Goal: Find specific page/section: Find specific page/section

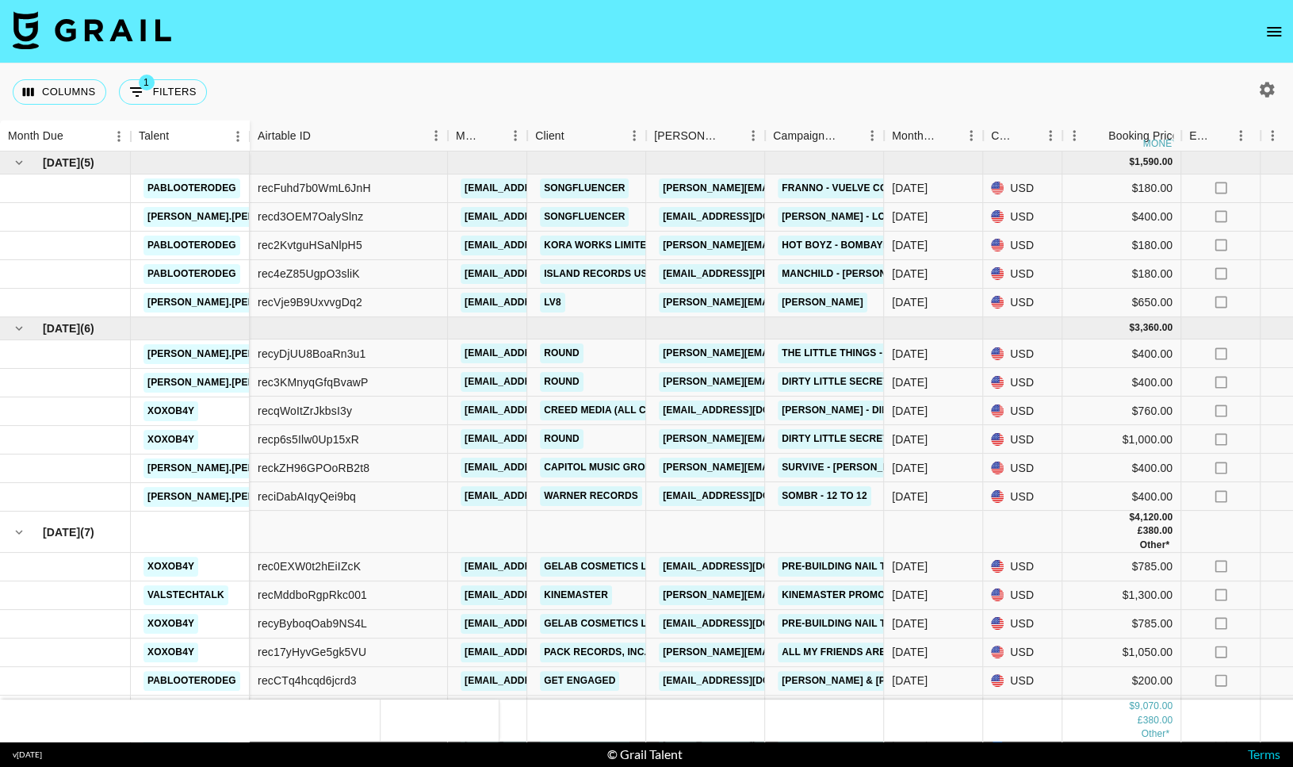
scroll to position [52, 0]
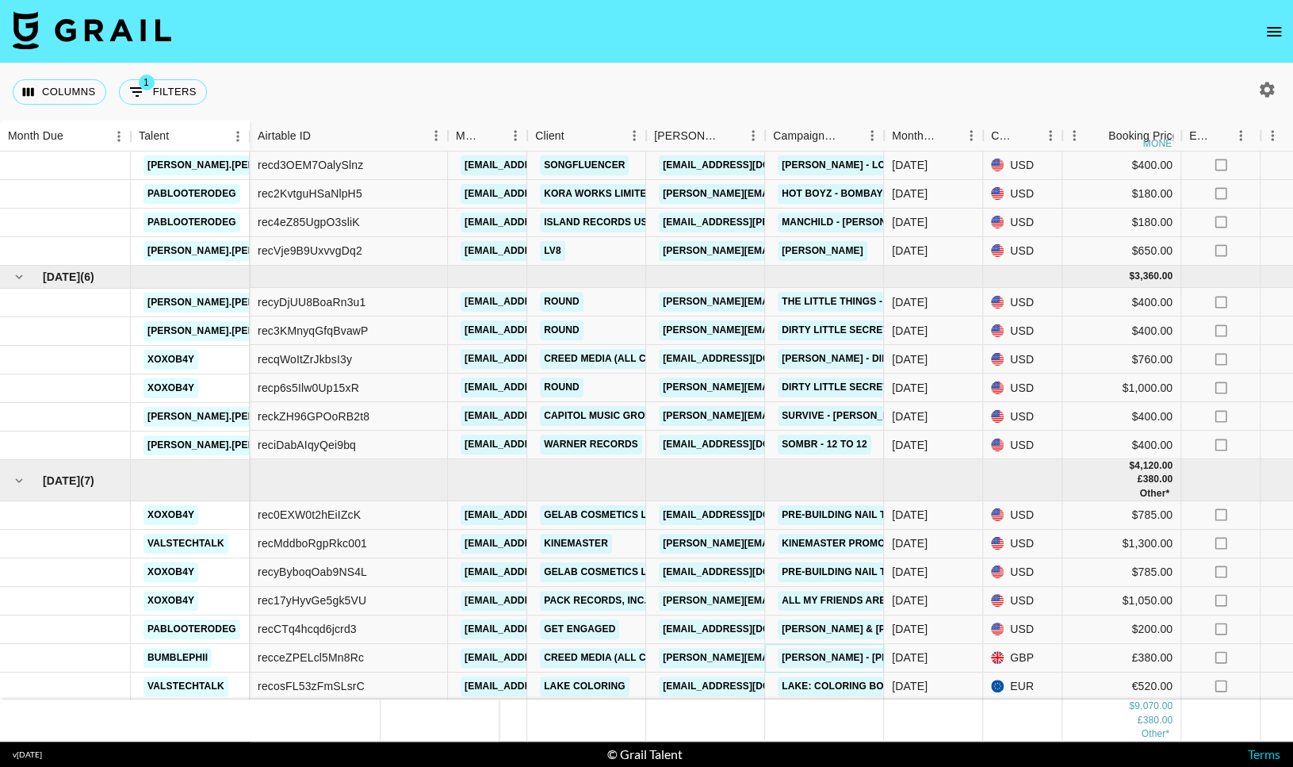
click at [840, 660] on link "David Bowie - Starman" at bounding box center [867, 658] width 179 height 20
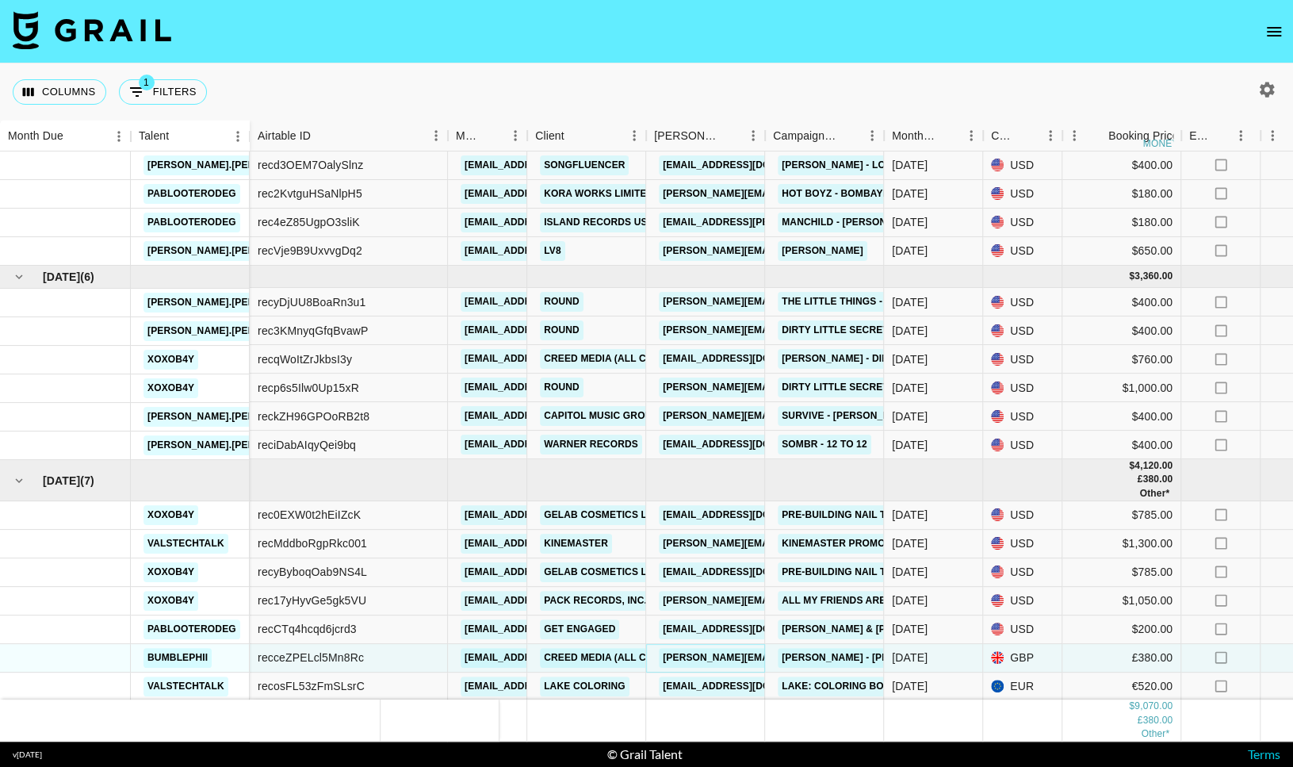
click at [698, 659] on link "johanna.lindahl@creedmedia.com" at bounding box center [829, 658] width 340 height 20
click at [834, 661] on link "David Bowie - Starman" at bounding box center [867, 658] width 179 height 20
click at [589, 658] on link "Creed Media (All Campaigns)" at bounding box center [622, 658] width 165 height 20
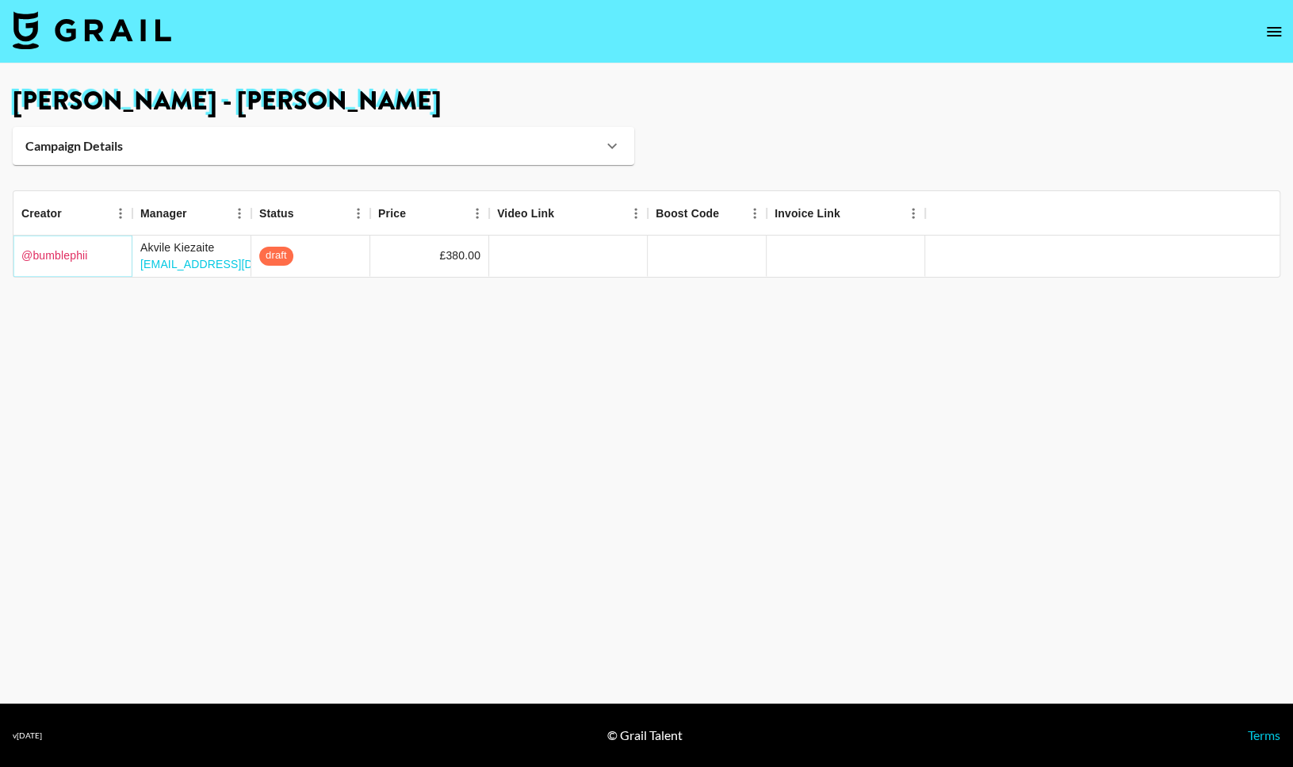
click at [60, 260] on link "@ bumblephii" at bounding box center [54, 255] width 67 height 16
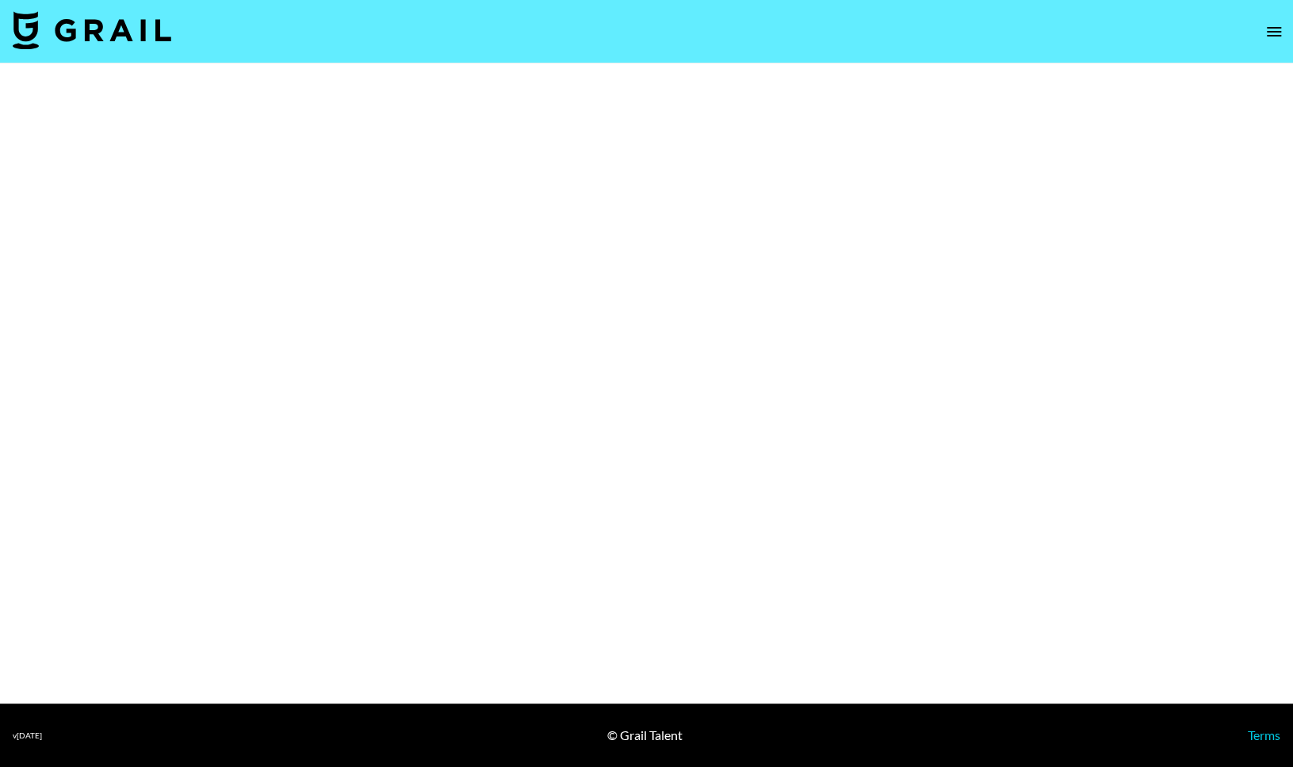
select select "Song"
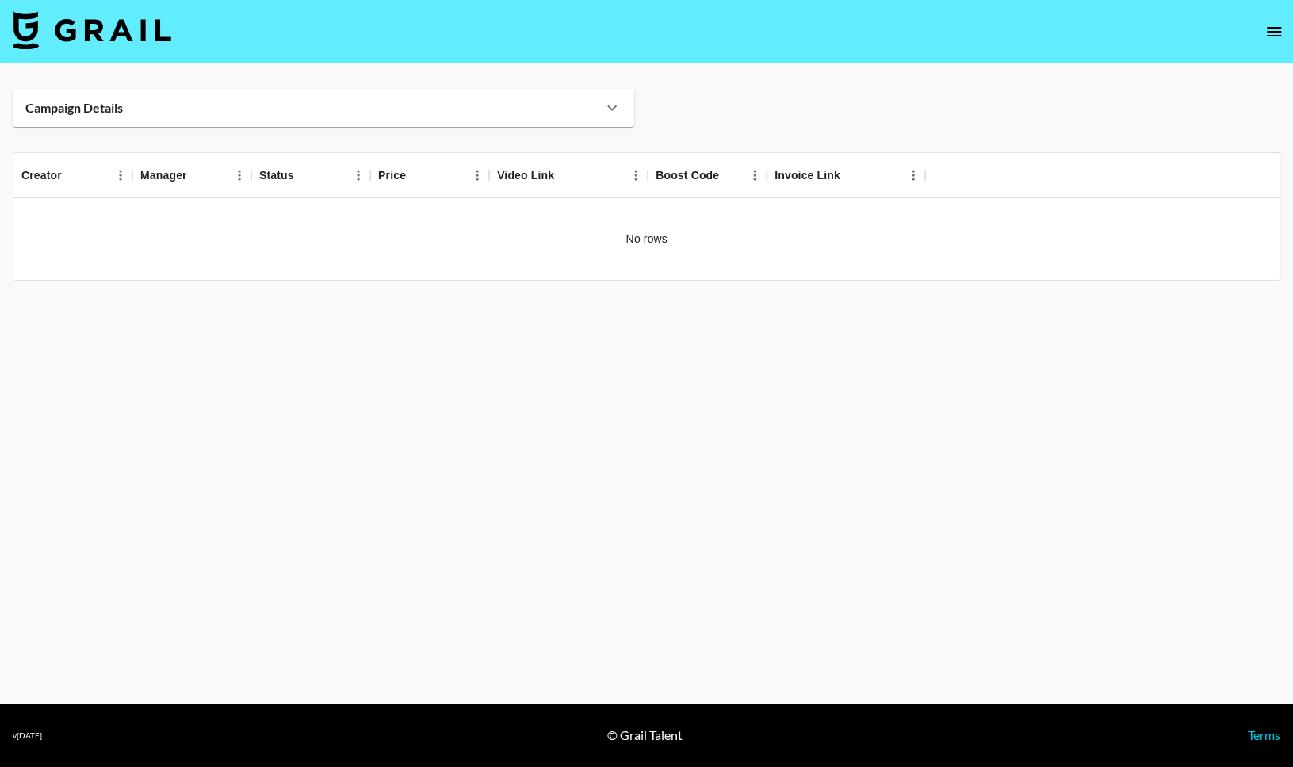
click at [145, 110] on div "Campaign Details" at bounding box center [313, 108] width 577 height 16
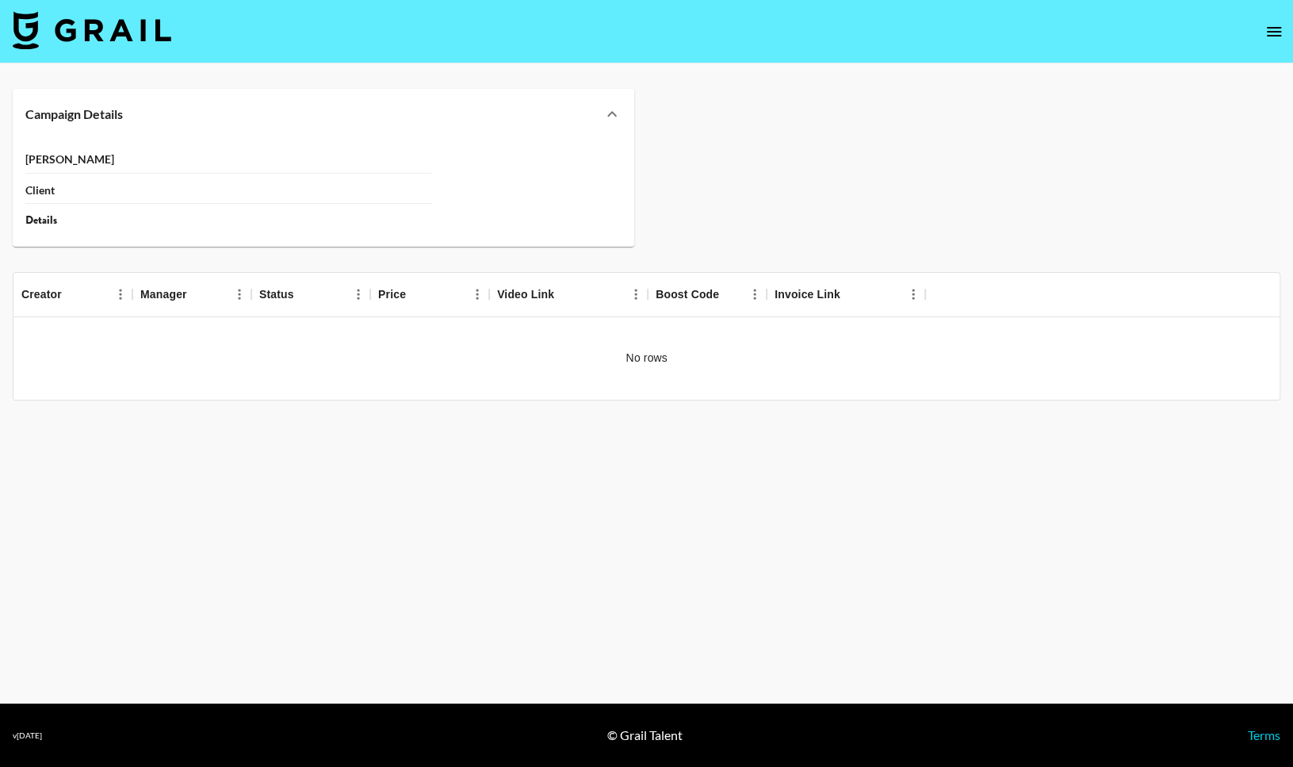
click at [209, 106] on div "Campaign Details" at bounding box center [313, 114] width 577 height 16
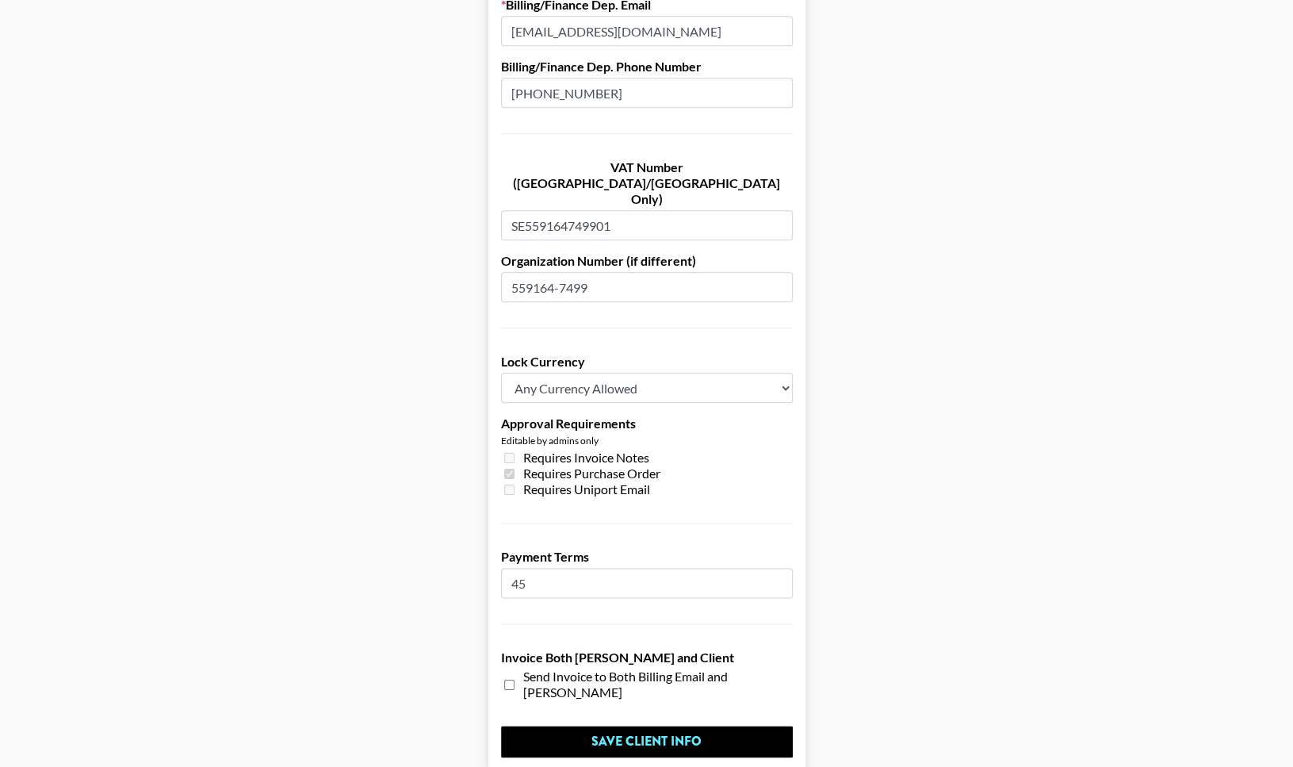
scroll to position [1047, 0]
